Goal: Information Seeking & Learning: Learn about a topic

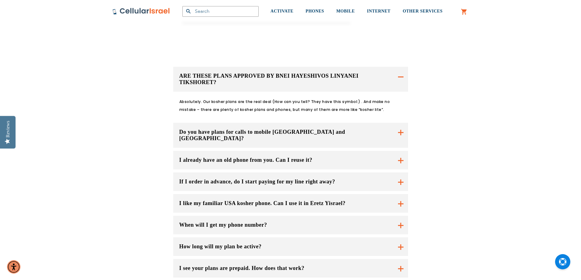
scroll to position [397, 0]
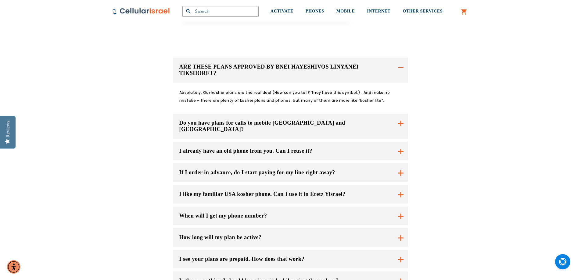
click at [351, 164] on button "If I order in advance, do I start paying for my line right away?" at bounding box center [290, 173] width 235 height 19
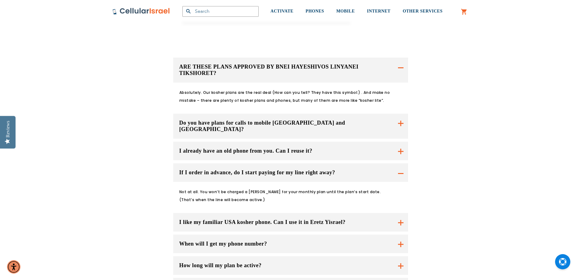
click at [351, 164] on button "If I order in advance, do I start paying for my line right away?" at bounding box center [290, 173] width 235 height 19
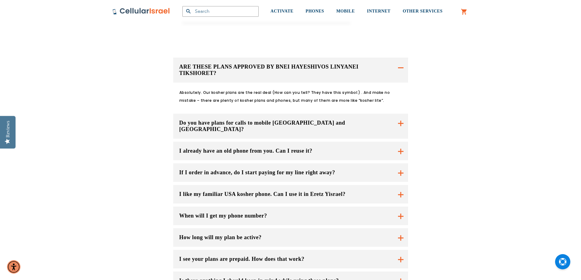
click at [338, 142] on button "I already have an old phone from you. Can I reuse it?" at bounding box center [290, 151] width 235 height 19
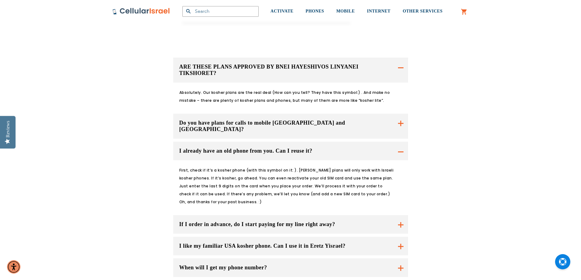
click at [338, 142] on button "I already have an old phone from you. Can I reuse it?" at bounding box center [290, 151] width 235 height 19
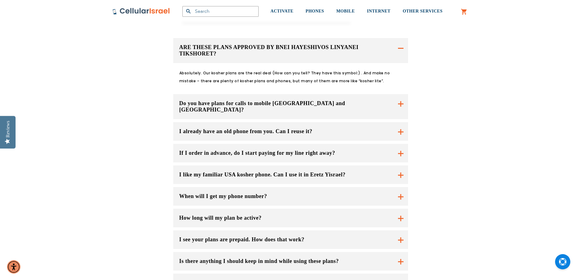
scroll to position [427, 0]
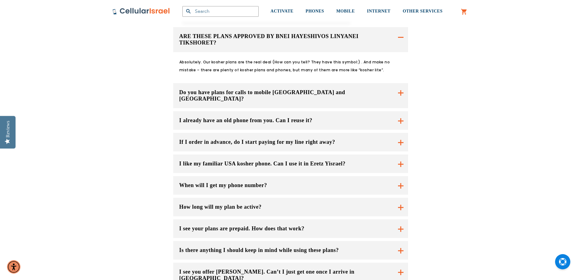
click at [323, 155] on button "I like my familiar USA kosher phone. Can I use it in Eretz Yisrael?" at bounding box center [290, 164] width 235 height 19
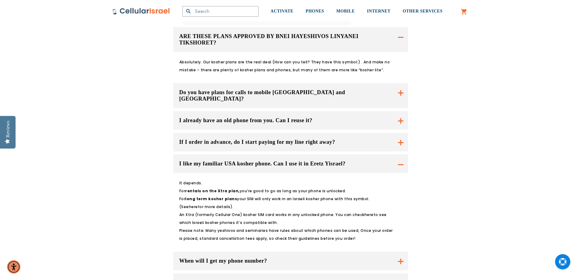
click at [323, 155] on button "I like my familiar USA kosher phone. Can I use it in Eretz Yisrael?" at bounding box center [290, 164] width 235 height 19
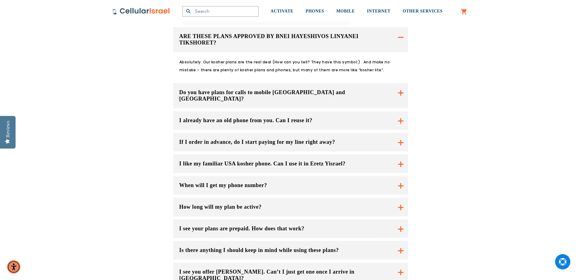
scroll to position [458, 0]
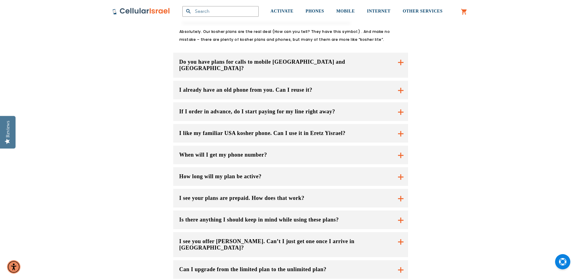
click at [316, 146] on button "When will I get my phone number?" at bounding box center [290, 155] width 235 height 19
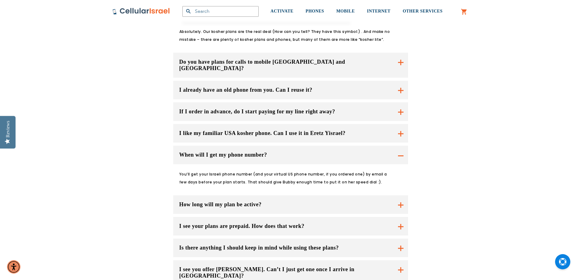
click at [316, 146] on button "When will I get my phone number?" at bounding box center [290, 155] width 235 height 19
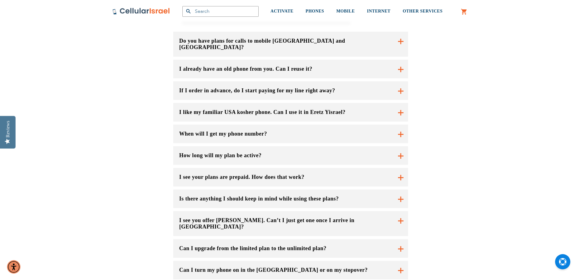
scroll to position [488, 0]
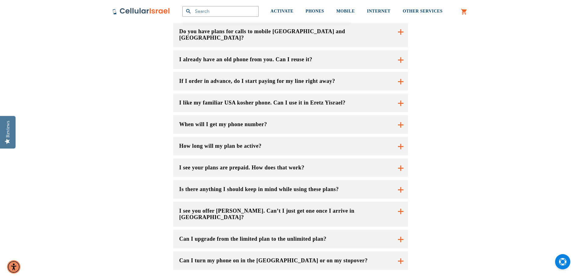
click at [309, 137] on button "How long will my plan be active?" at bounding box center [290, 146] width 235 height 19
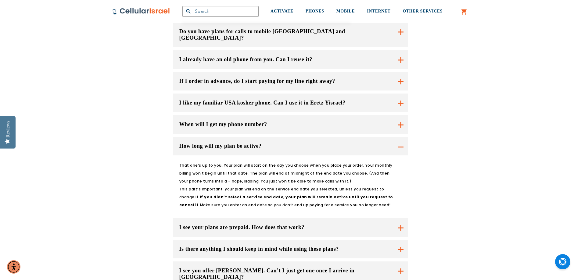
click at [309, 137] on button "How long will my plan be active?" at bounding box center [290, 146] width 235 height 19
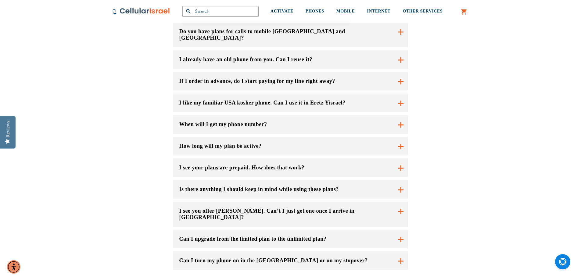
click at [307, 140] on button "I see your plans are prepaid. How does that work?" at bounding box center [290, 146] width 235 height 19
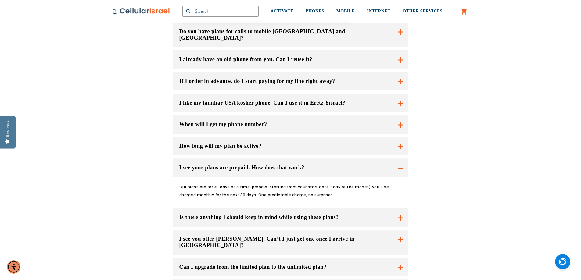
click at [307, 140] on button "I see your plans are prepaid. How does that work?" at bounding box center [290, 146] width 235 height 19
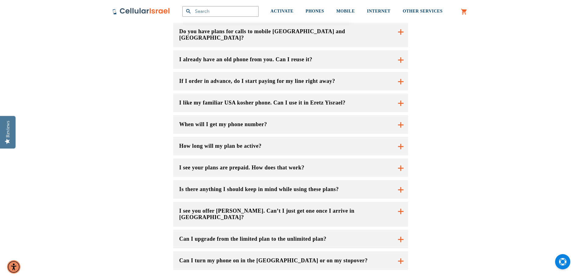
click at [303, 202] on button "I see you offer [PERSON_NAME]. Can’t I just get one once I arrive in [GEOGRAPHI…" at bounding box center [290, 214] width 235 height 25
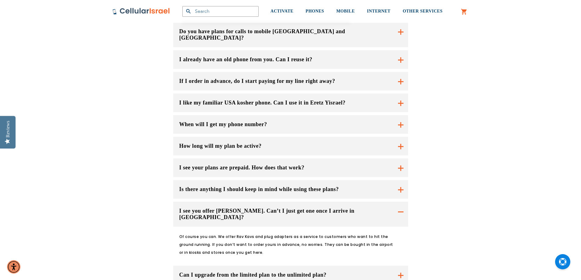
click at [303, 202] on button "I see you offer [PERSON_NAME]. Can’t I just get one once I arrive in [GEOGRAPHI…" at bounding box center [290, 214] width 235 height 25
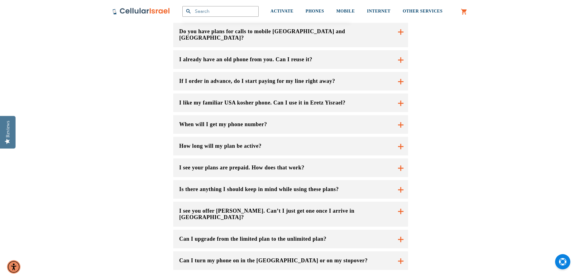
click at [286, 227] on button "Can I turn my phone on in the [GEOGRAPHIC_DATA] or on my stopover?" at bounding box center [290, 214] width 235 height 25
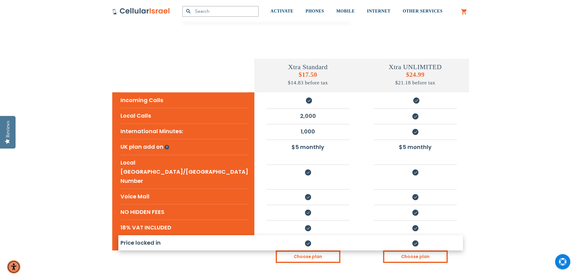
scroll to position [153, 0]
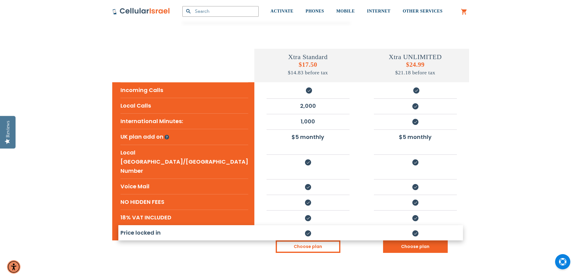
click at [393, 241] on link "Choose plan" at bounding box center [415, 247] width 65 height 13
